Goal: Transaction & Acquisition: Purchase product/service

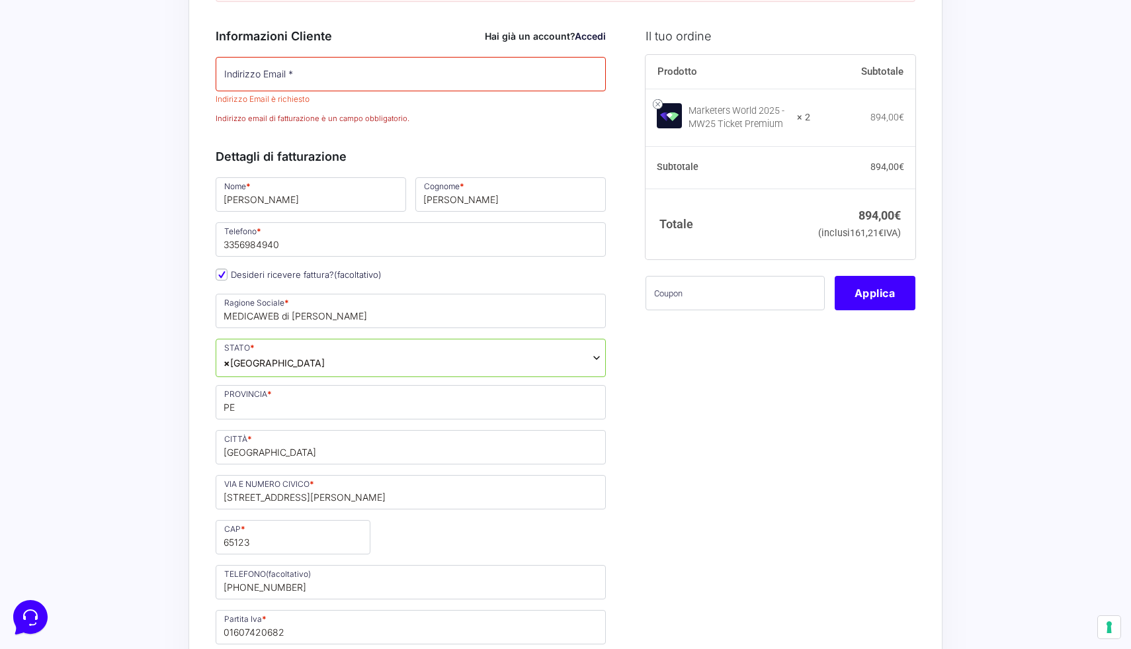
scroll to position [230, 0]
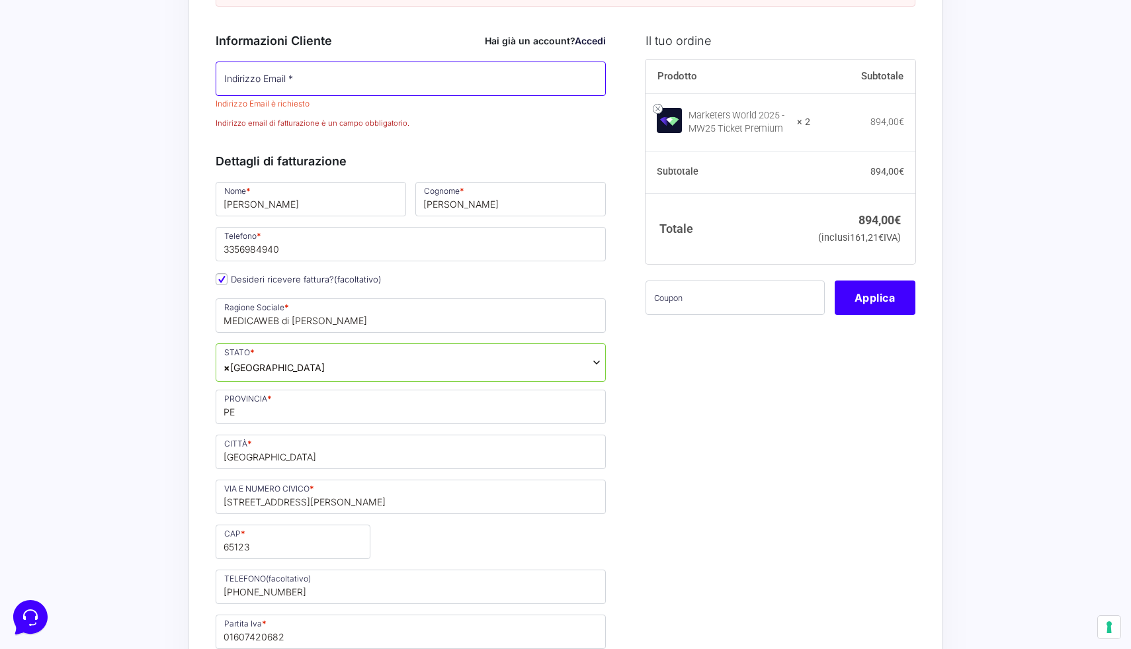
click at [329, 87] on input "Indirizzo Email *" at bounding box center [411, 78] width 390 height 34
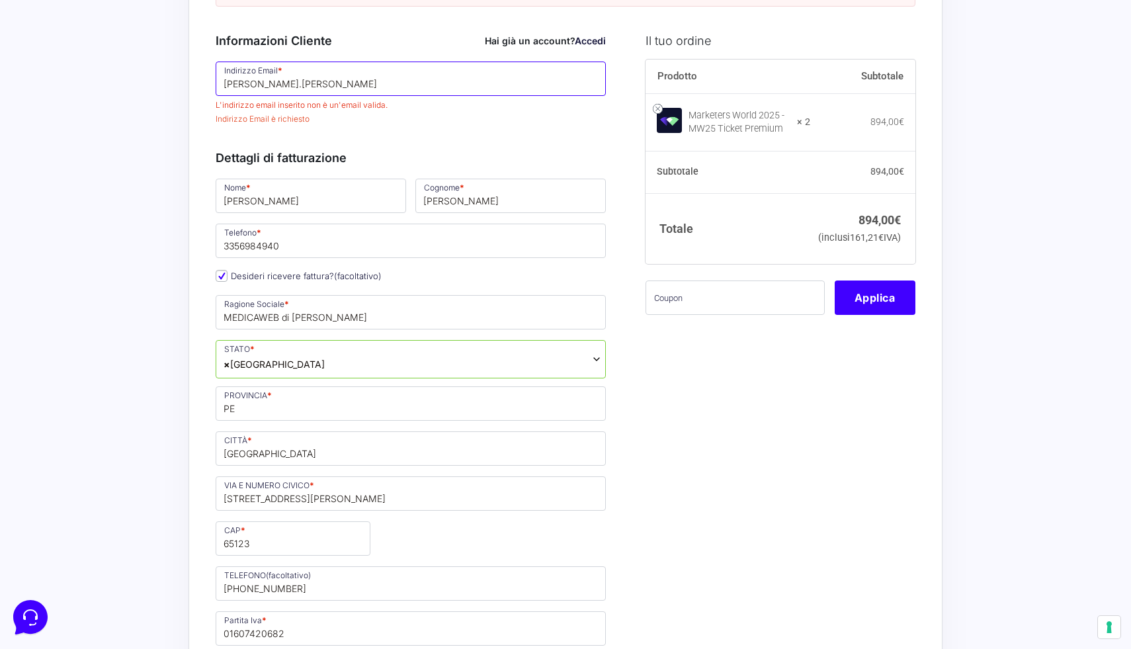
type input "[PERSON_NAME].[PERSON_NAME]"
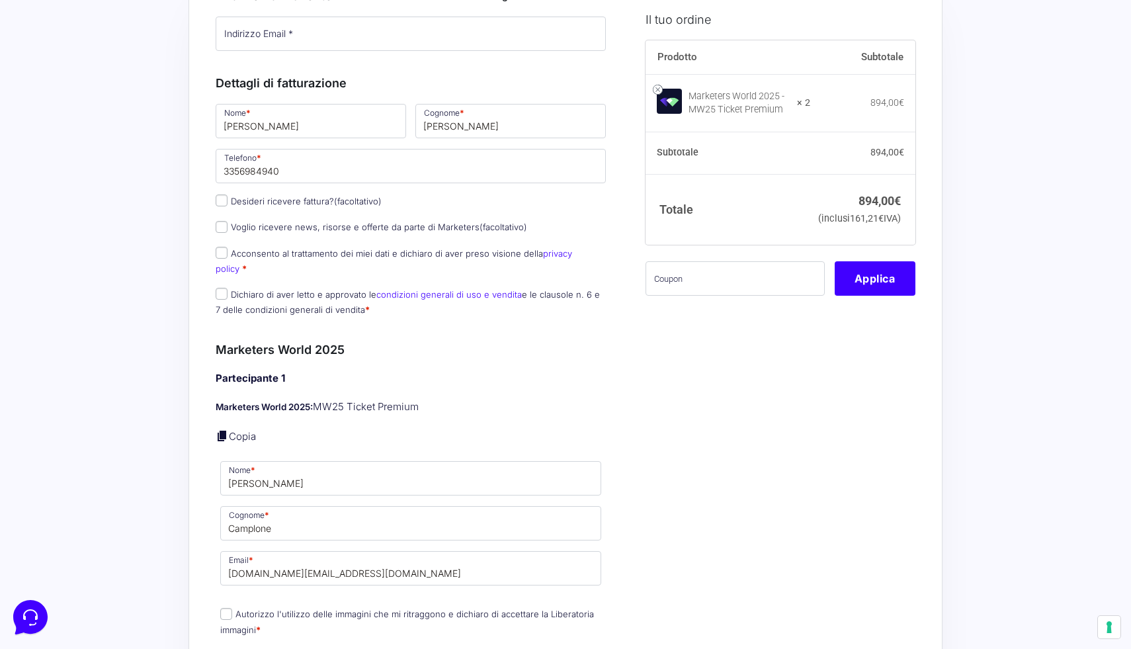
scroll to position [121, 0]
type input "[DOMAIN_NAME][EMAIL_ADDRESS][DOMAIN_NAME]"
click at [305, 200] on label "Desideri ricevere fattura? (facoltativo)" at bounding box center [299, 199] width 166 height 11
click at [227, 200] on input "Desideri ricevere fattura? (facoltativo)" at bounding box center [222, 198] width 12 height 12
checkbox input "true"
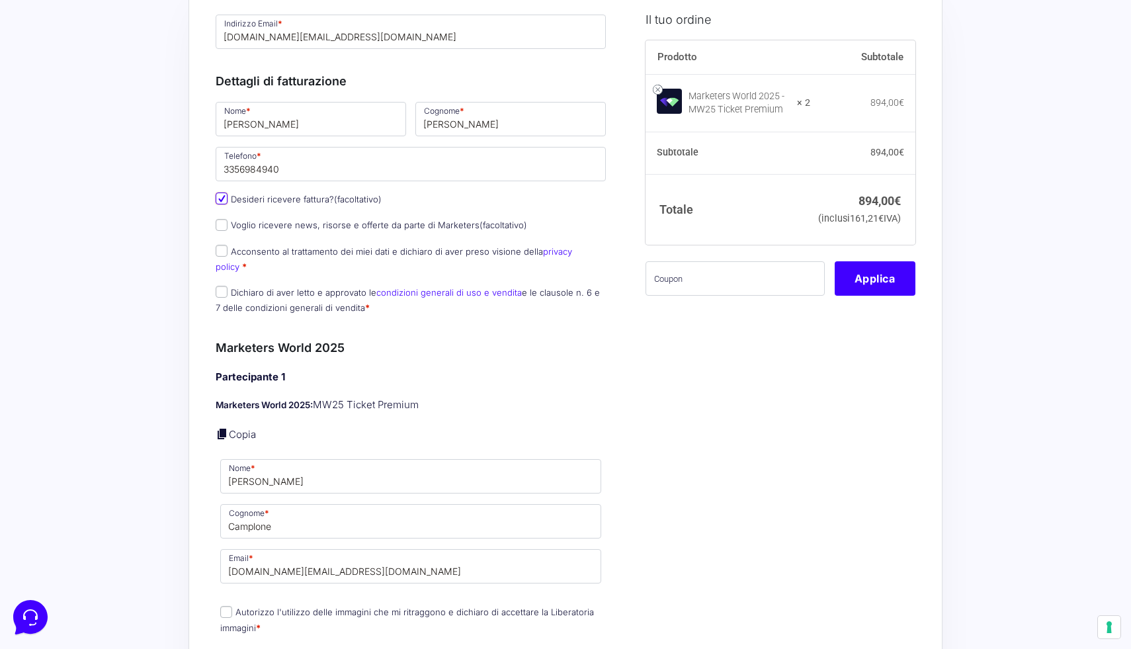
type input "MEDICAWEB di [PERSON_NAME]"
select select "IT"
type input "PE"
type input "[GEOGRAPHIC_DATA]"
type input "[STREET_ADDRESS][PERSON_NAME]"
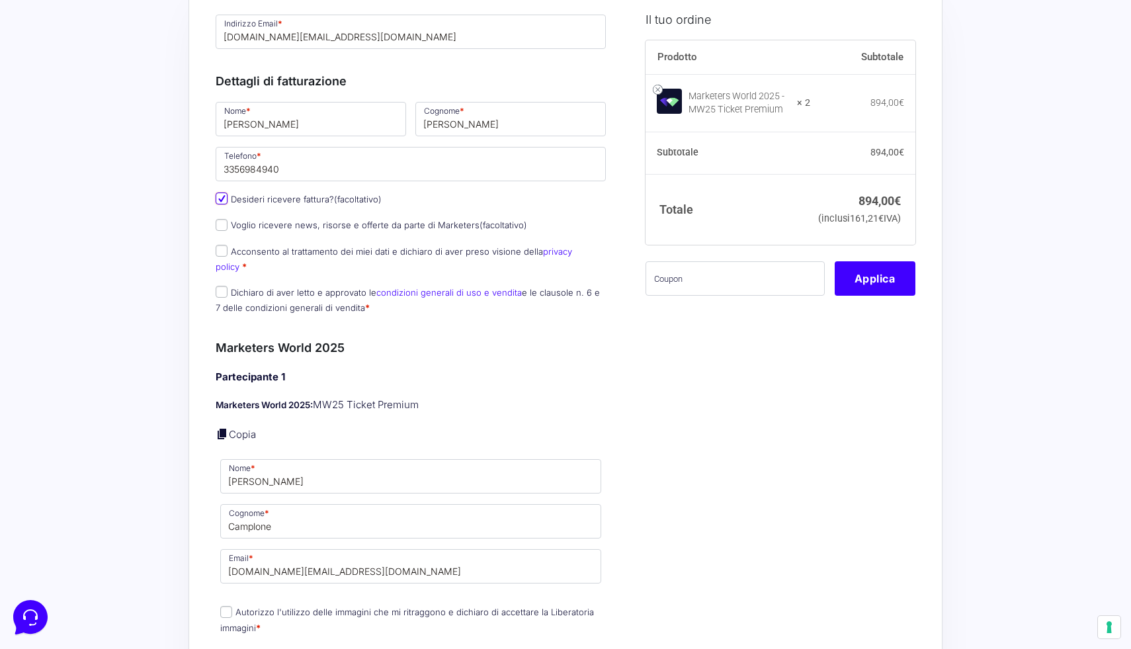
type input "65123"
type input "[PHONE_NUMBER]"
type input "01607420682"
type input "[DOMAIN_NAME][EMAIL_ADDRESS][DOMAIN_NAME]"
type input "M5UXCR1"
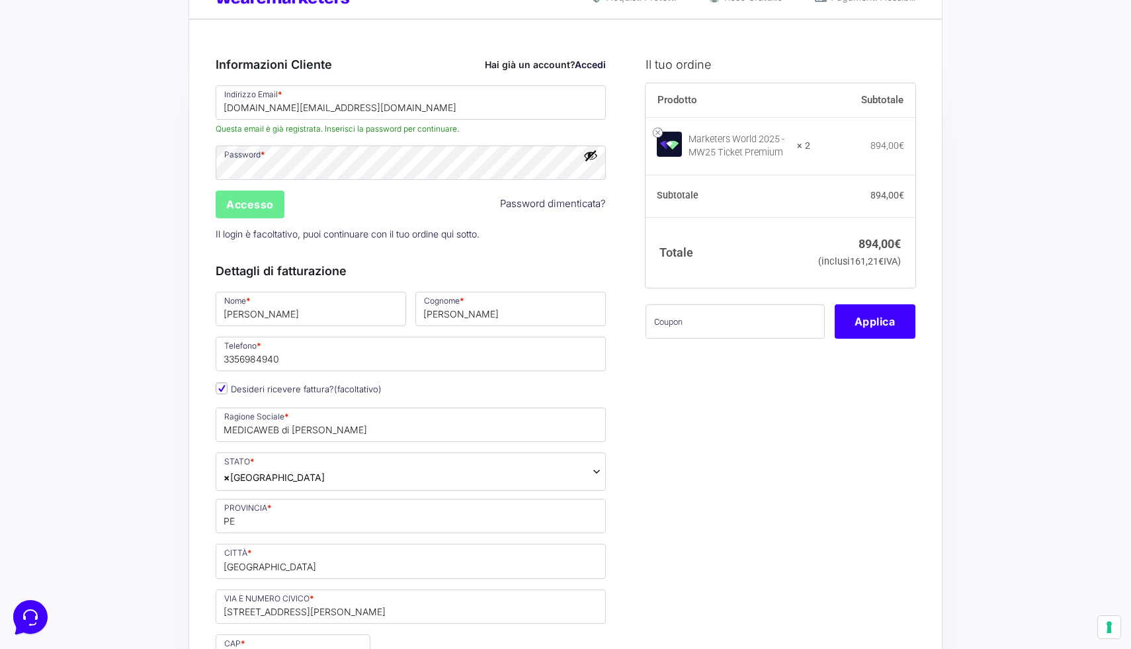
scroll to position [0, 0]
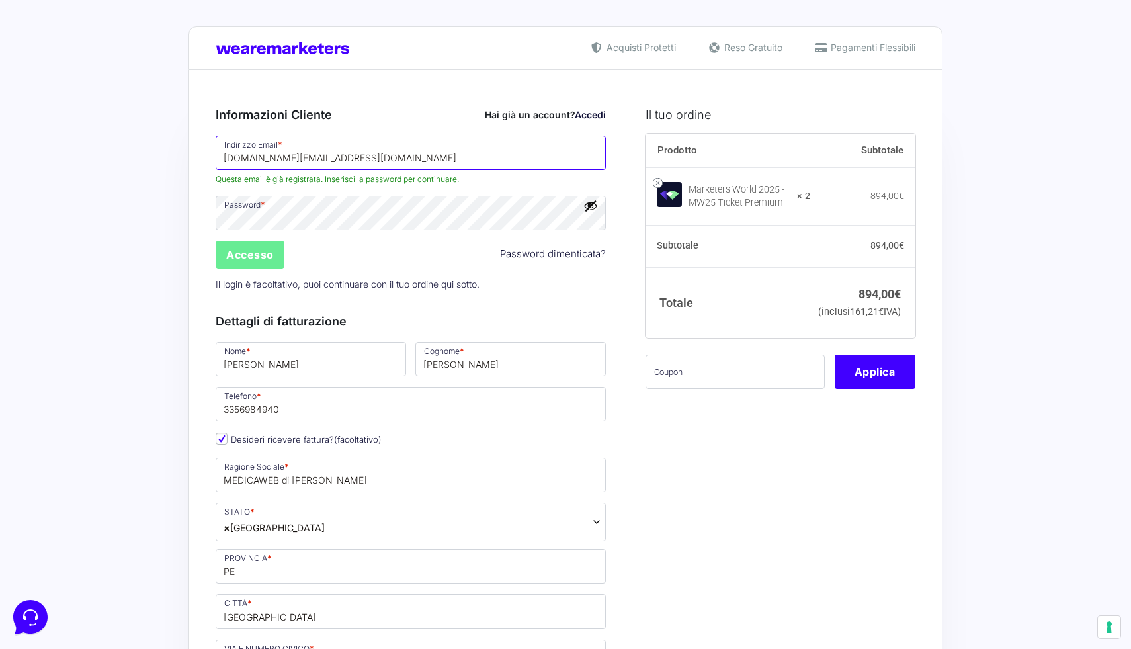
click at [411, 149] on input "[DOMAIN_NAME][EMAIL_ADDRESS][DOMAIN_NAME]" at bounding box center [411, 153] width 390 height 34
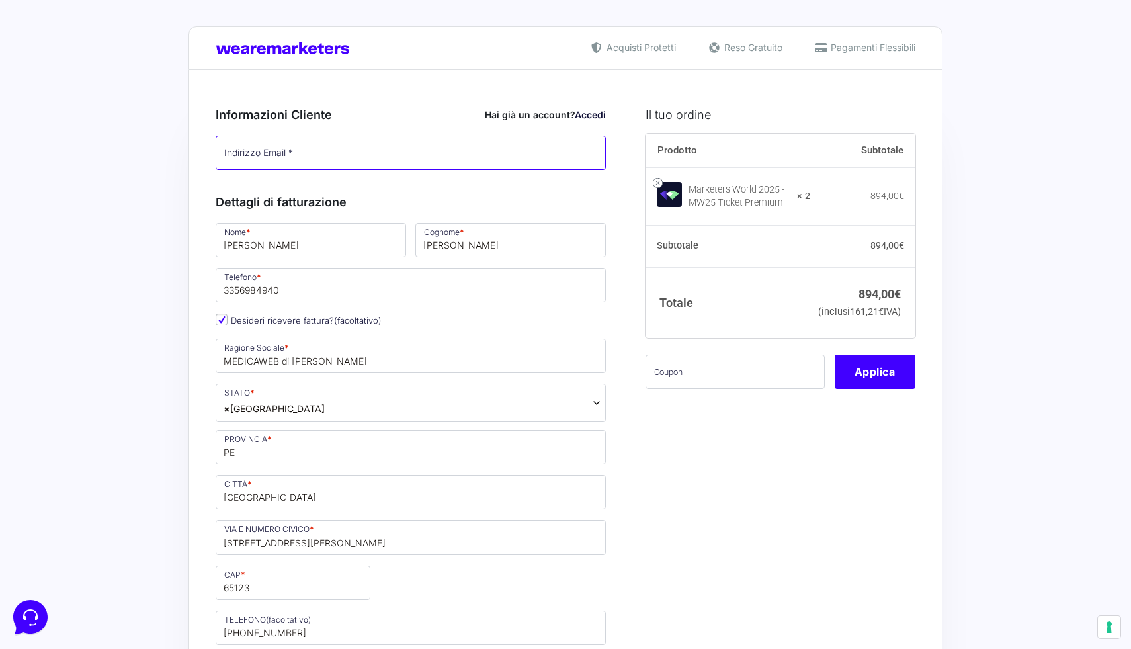
click at [265, 151] on input "Indirizzo Email *" at bounding box center [411, 153] width 390 height 34
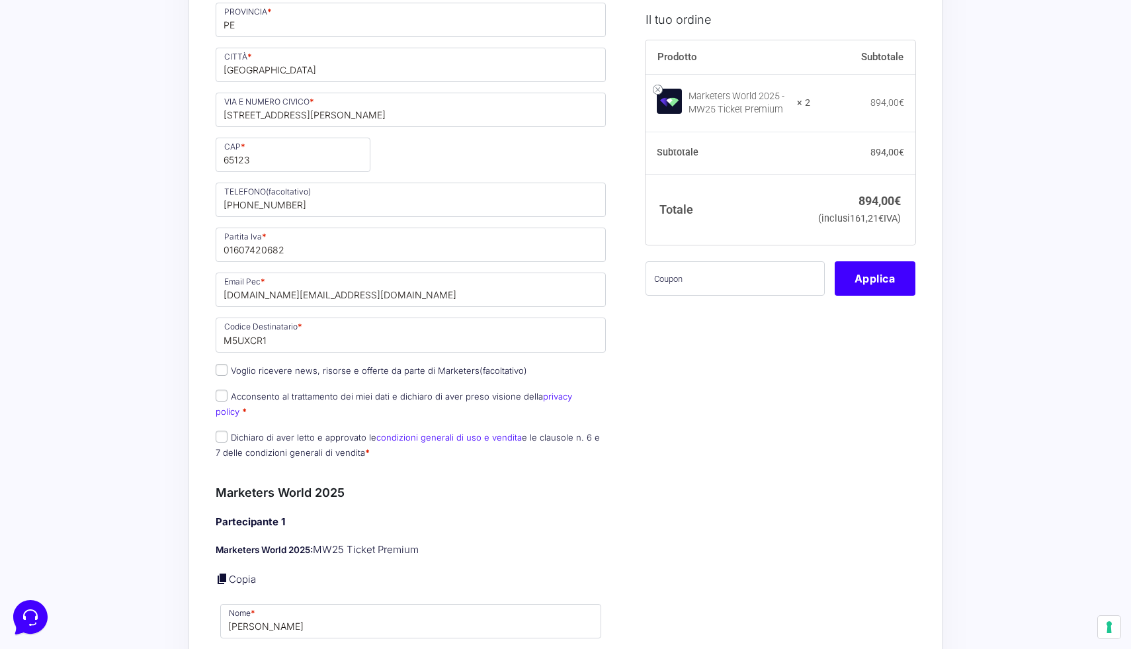
scroll to position [459, 0]
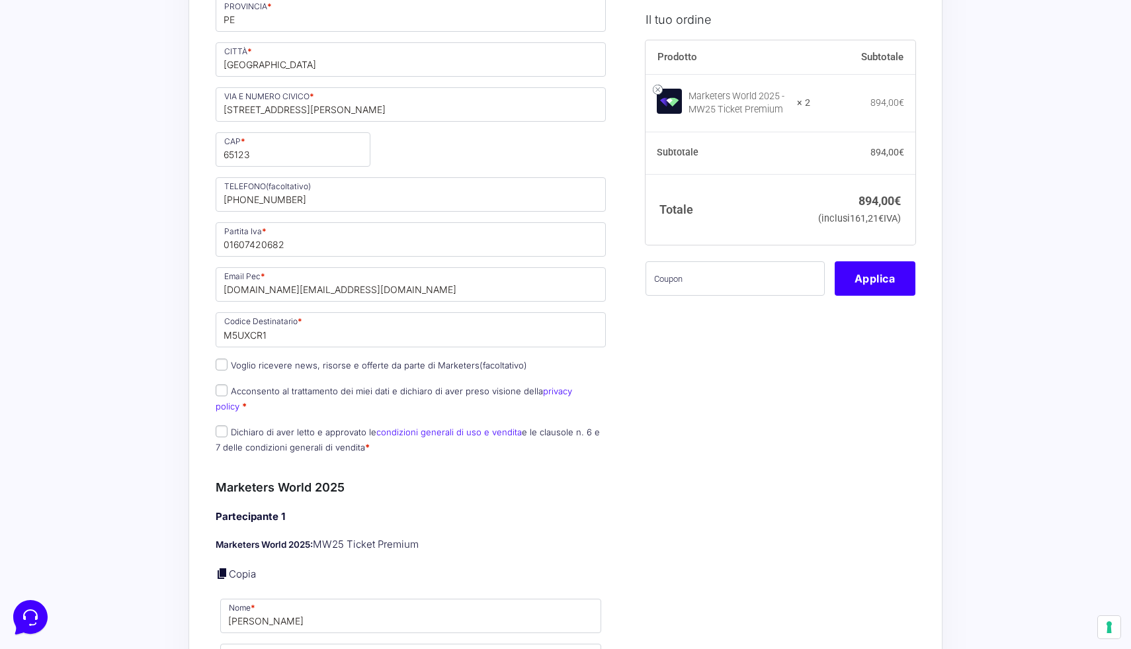
type input "rita.calabrese@medicaweb.it"
click at [223, 391] on input "Acconsento al trattamento dei miei dati e dichiaro di aver preso visione della …" at bounding box center [222, 390] width 12 height 12
checkbox input "true"
click at [226, 425] on input "Dichiaro di aver letto e approvato le condizioni generali di uso e vendita e le…" at bounding box center [222, 431] width 12 height 12
checkbox input "true"
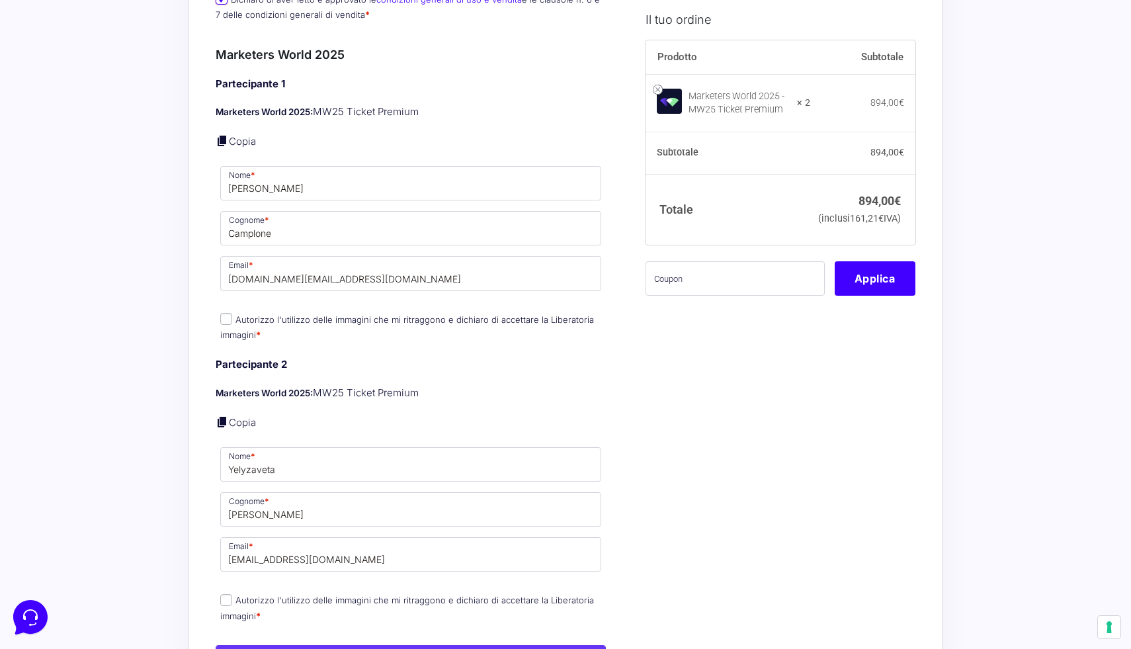
scroll to position [895, 0]
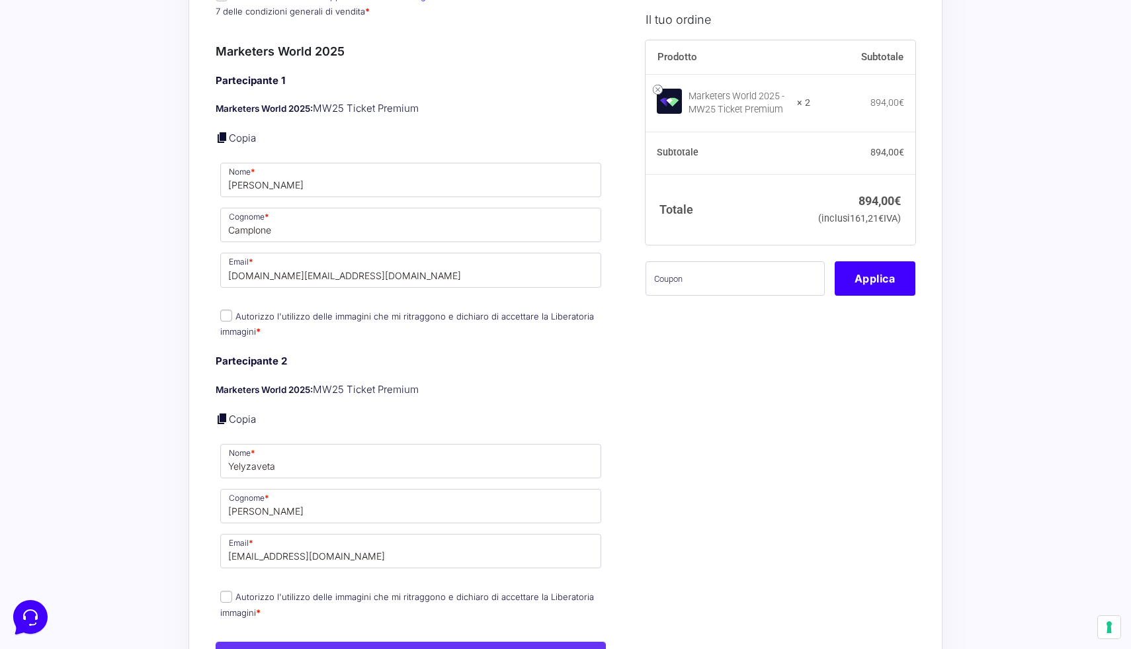
click at [225, 309] on input "Autorizzo l'utilizzo delle immagini che mi ritraggono e dichiaro di accettare l…" at bounding box center [226, 315] width 12 height 12
checkbox input "true"
click at [222, 591] on input "Autorizzo l'utilizzo delle immagini che mi ritraggono e dichiaro di accettare l…" at bounding box center [226, 597] width 12 height 12
checkbox input "true"
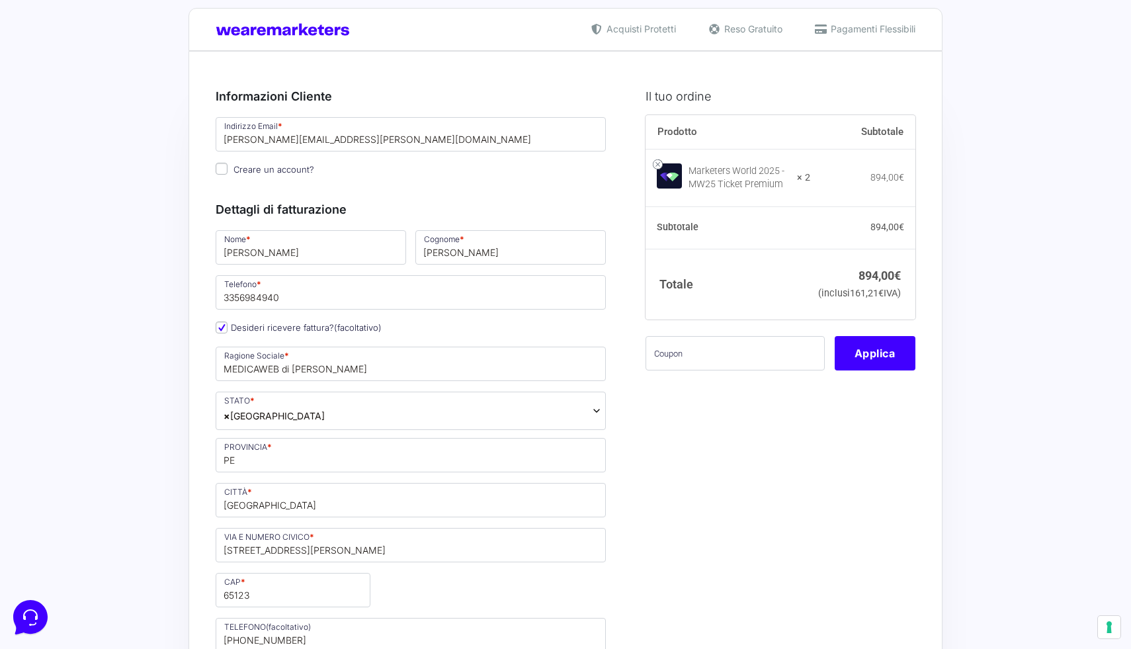
scroll to position [0, 0]
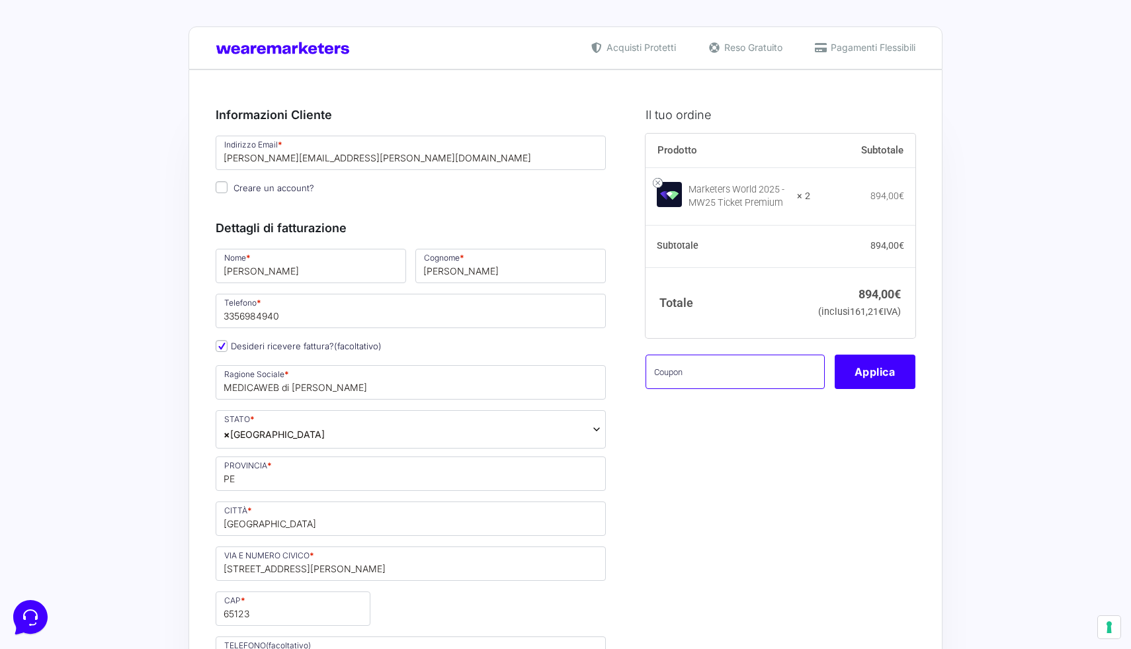
click at [728, 389] on input "text" at bounding box center [734, 371] width 179 height 34
paste input "NOROOF200"
type input "NOROOF200"
click at [862, 389] on button "Applica" at bounding box center [875, 371] width 81 height 34
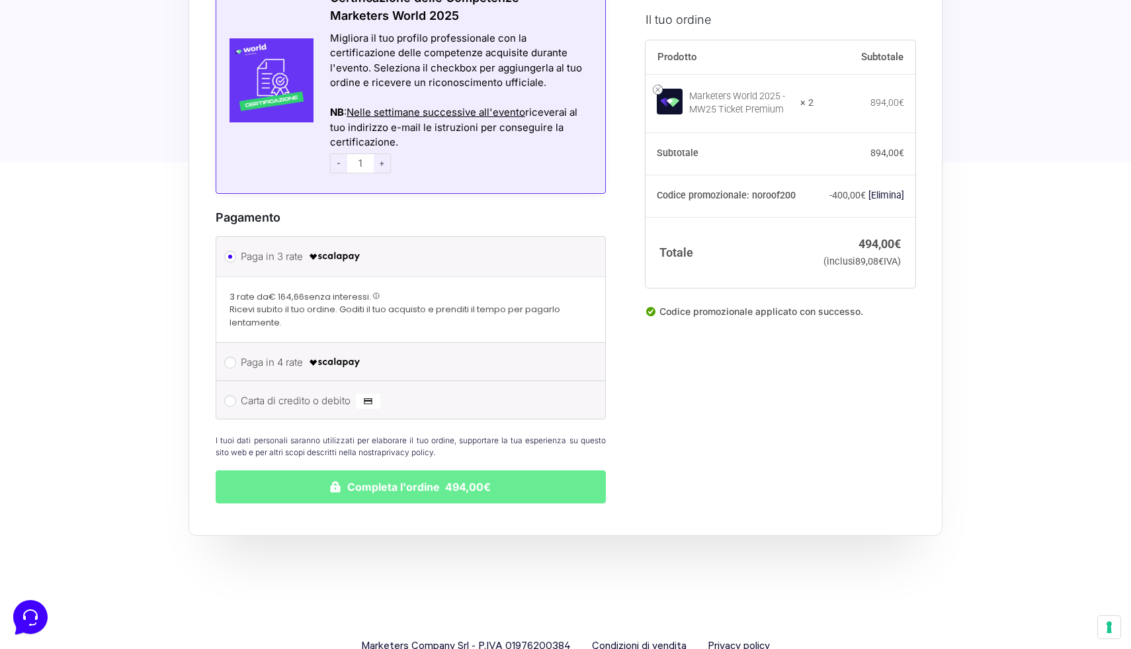
scroll to position [1618, 0]
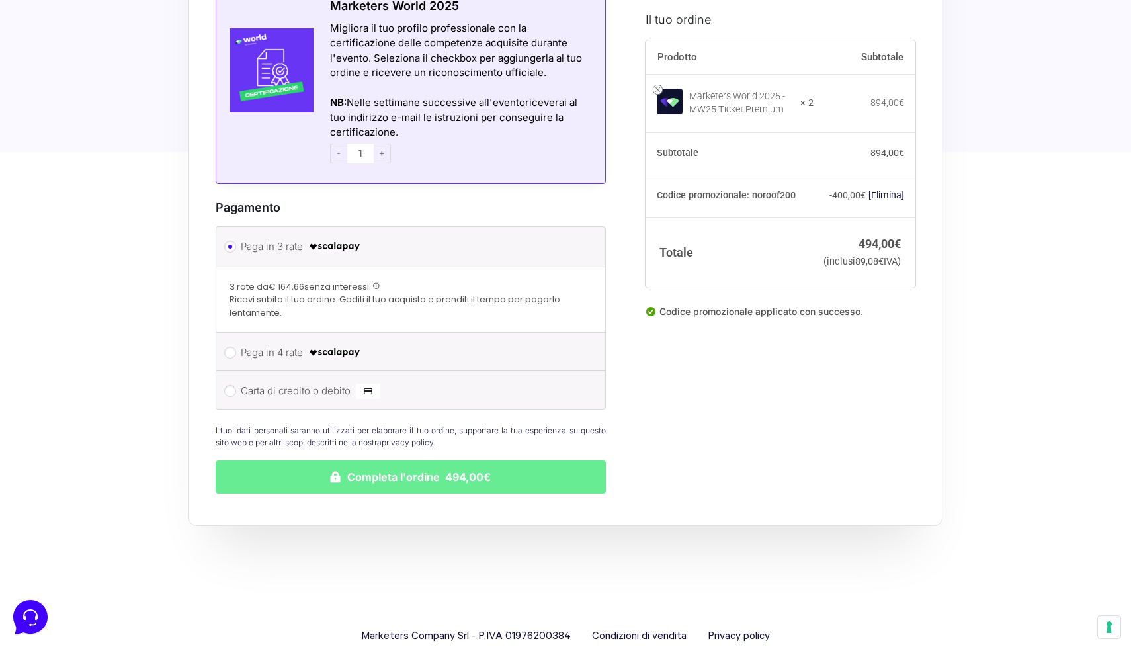
click at [225, 386] on li "Carta di credito o debito Ricorda informazioni di pagamento per gli ordini futu…" at bounding box center [410, 390] width 389 height 38
click at [225, 382] on li "Carta di credito o debito Ricorda informazioni di pagamento per gli ordini futu…" at bounding box center [410, 390] width 389 height 38
click at [233, 385] on input "Carta di credito o debito" at bounding box center [230, 391] width 12 height 12
radio input "true"
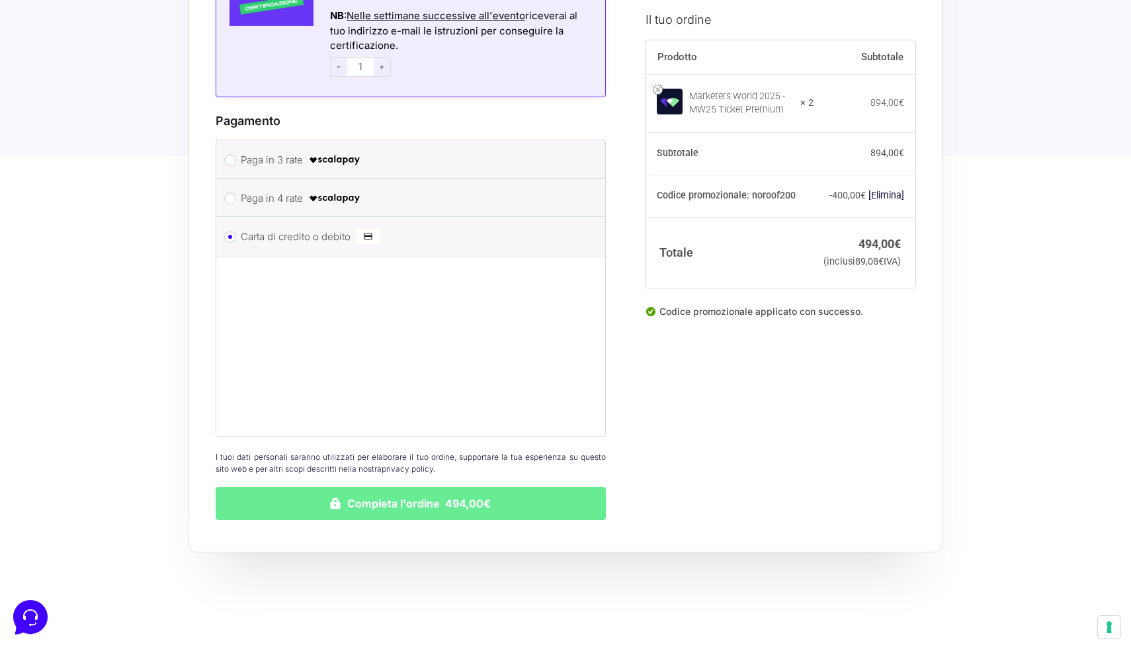
scroll to position [1711, 0]
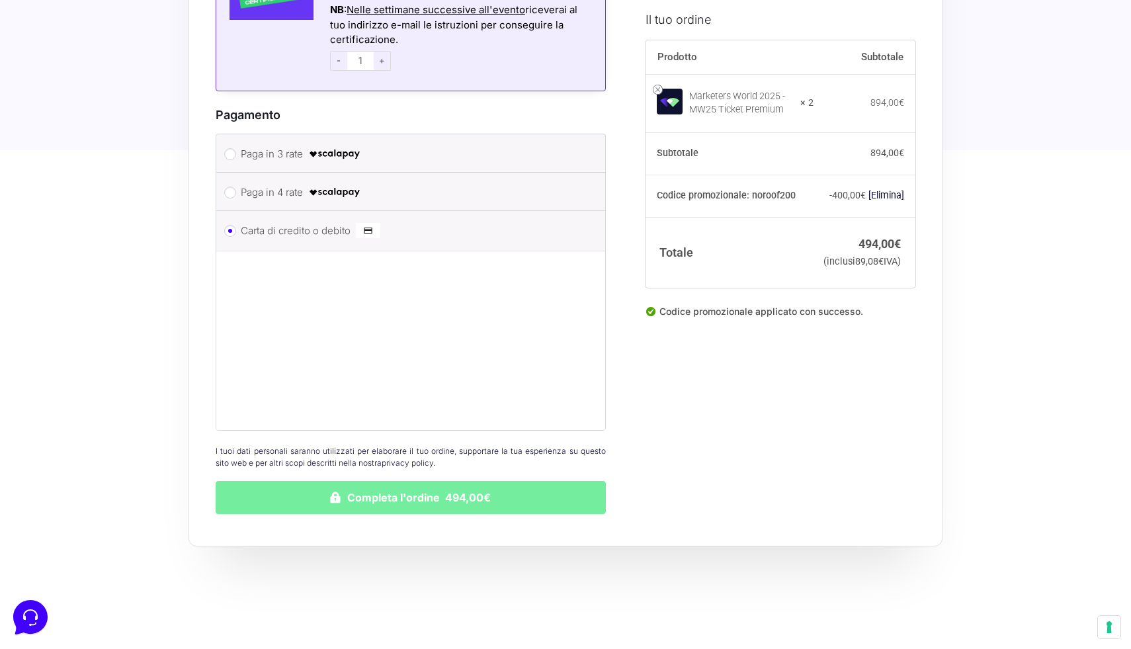
click at [448, 481] on button "Completa l'ordine 494,00€" at bounding box center [411, 497] width 390 height 33
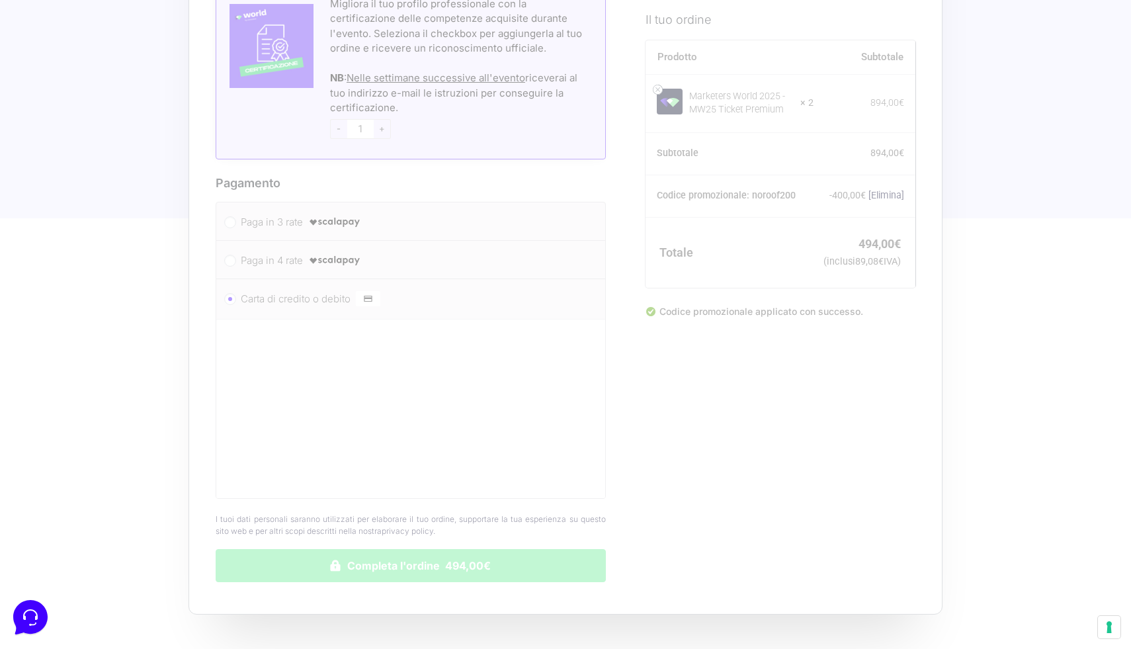
scroll to position [1749, 0]
